Goal: Navigation & Orientation: Understand site structure

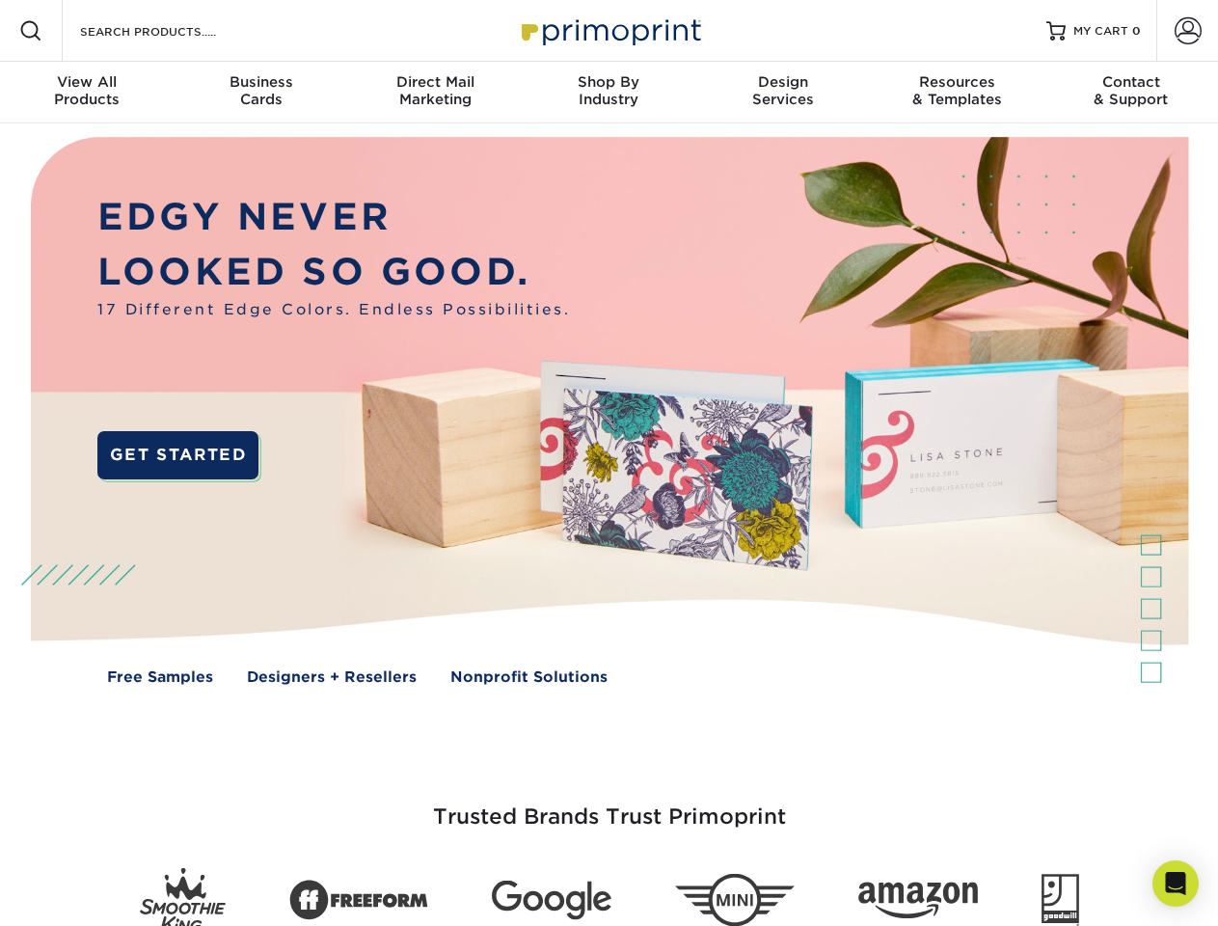
click at [609, 463] on img at bounding box center [609, 424] width 1206 height 603
click at [31, 31] on span at bounding box center [30, 30] width 23 height 23
click at [1188, 31] on span at bounding box center [1188, 30] width 27 height 27
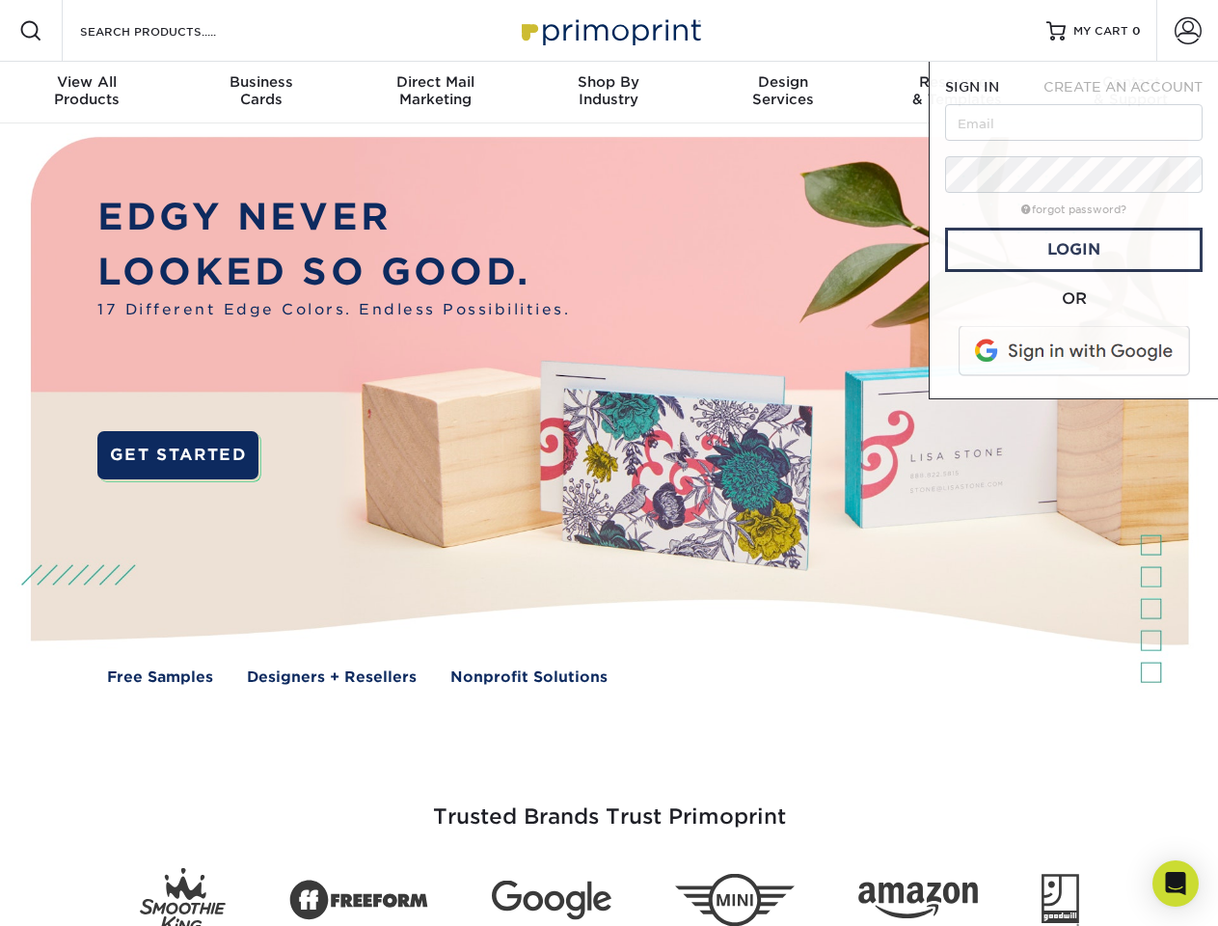
click at [87, 93] on div "View All Products" at bounding box center [87, 90] width 174 height 35
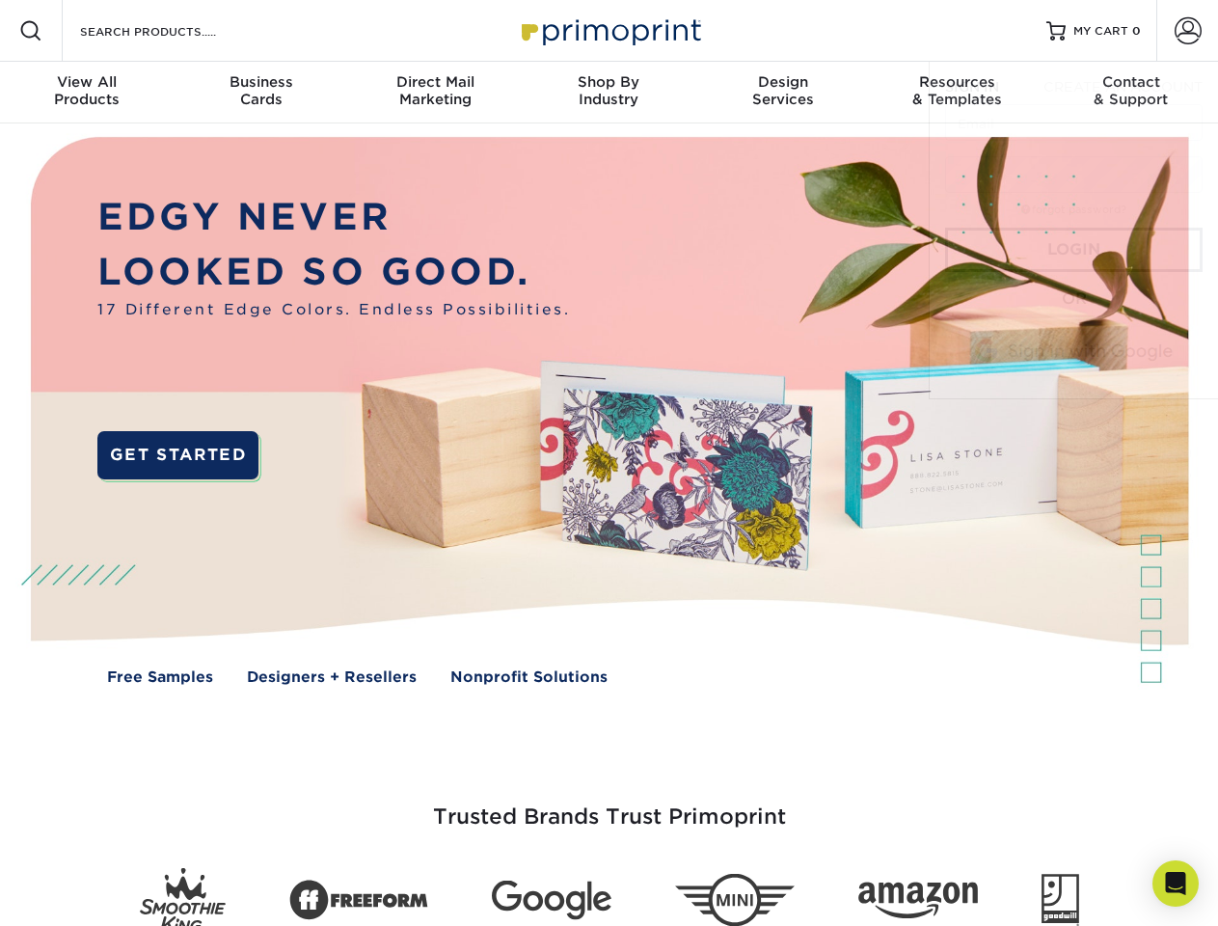
click at [260, 93] on div "Business Cards" at bounding box center [261, 90] width 174 height 35
click at [435, 93] on div "Direct Mail Marketing" at bounding box center [435, 90] width 174 height 35
click at [609, 93] on div "Shop By Industry" at bounding box center [609, 90] width 174 height 35
click at [783, 93] on div "Design Services" at bounding box center [784, 90] width 174 height 35
click at [957, 93] on span "SIGN IN" at bounding box center [972, 86] width 54 height 15
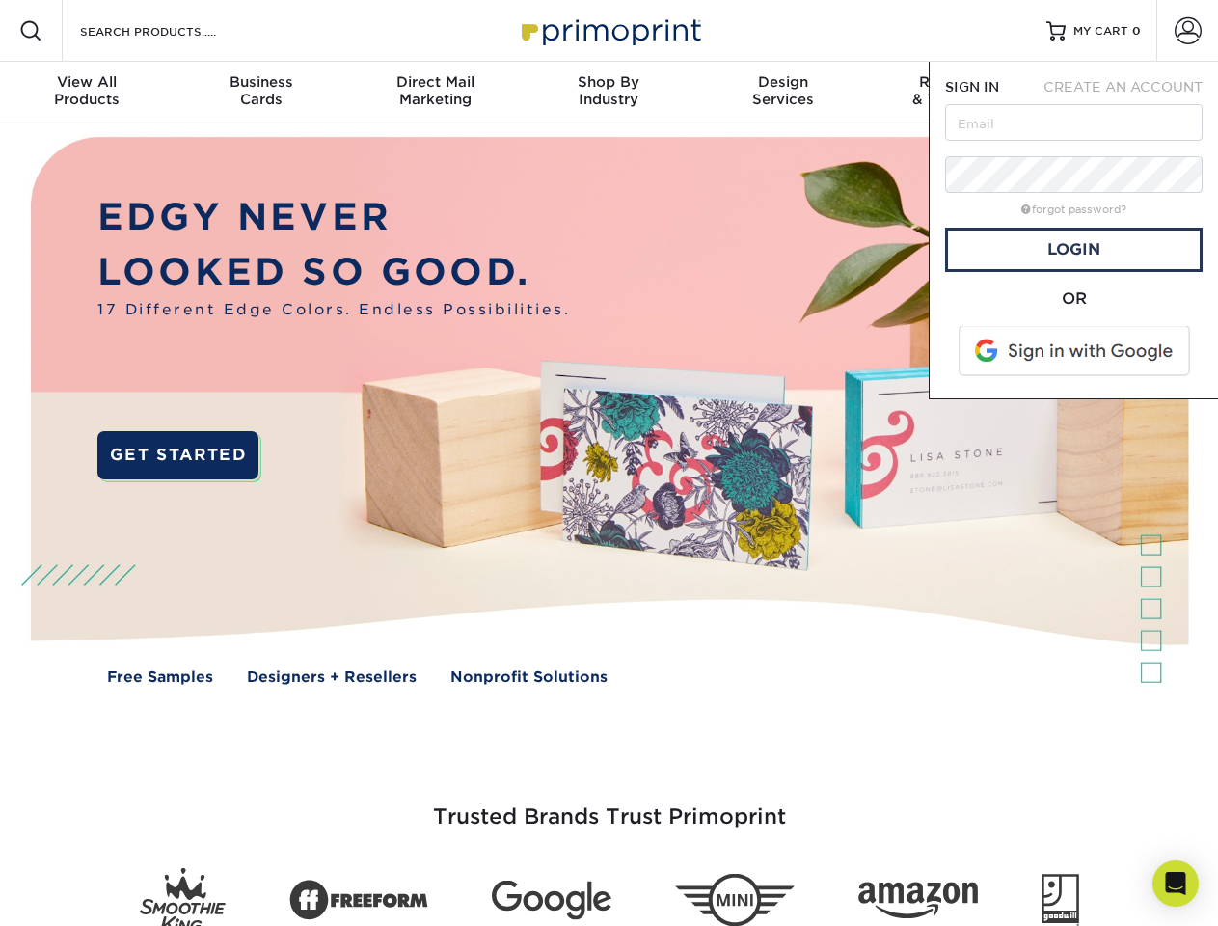
click at [1132, 93] on div "Contact & Support" at bounding box center [1132, 90] width 174 height 35
